Goal: Task Accomplishment & Management: Use online tool/utility

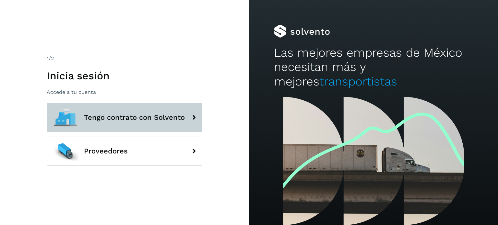
click at [193, 116] on icon at bounding box center [193, 117] width 13 height 13
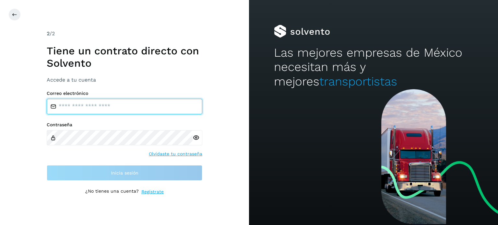
click at [120, 105] on input "email" at bounding box center [124, 107] width 155 height 16
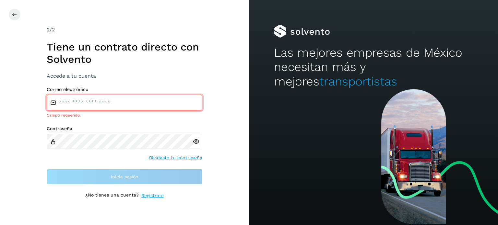
type input "**********"
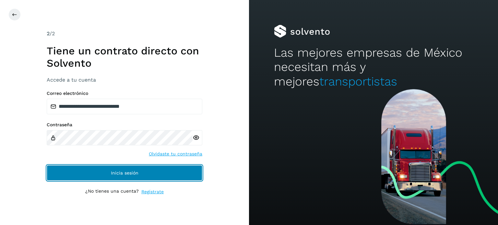
click at [124, 176] on button "Inicia sesión" at bounding box center [124, 173] width 155 height 16
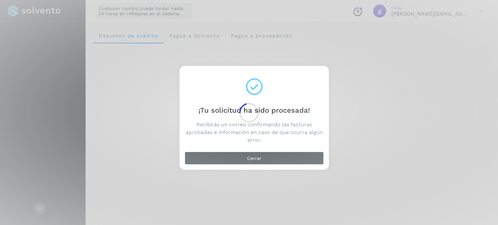
click at [205, 156] on div at bounding box center [249, 112] width 498 height 225
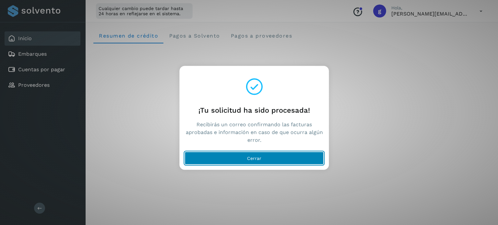
click at [221, 161] on button "Cerrar" at bounding box center [254, 158] width 139 height 13
